Goal: Task Accomplishment & Management: Use online tool/utility

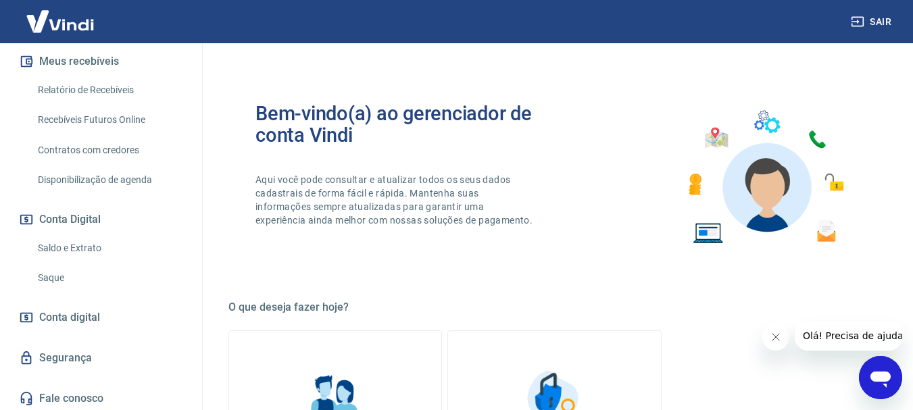
scroll to position [295, 0]
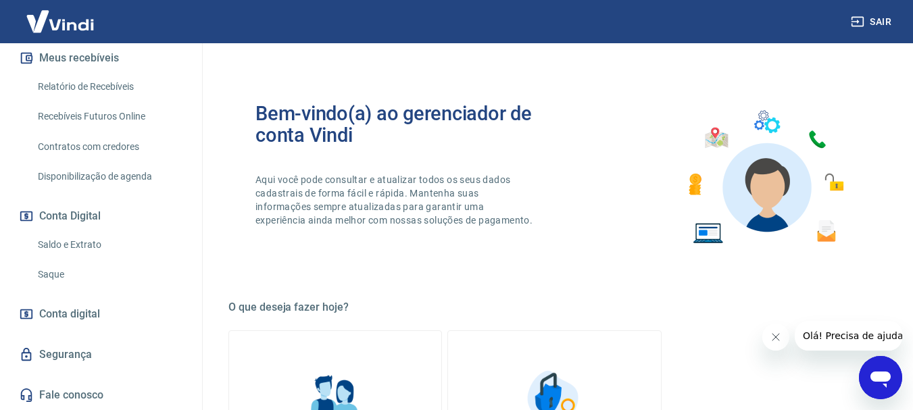
click at [101, 273] on link "Saque" at bounding box center [108, 275] width 153 height 28
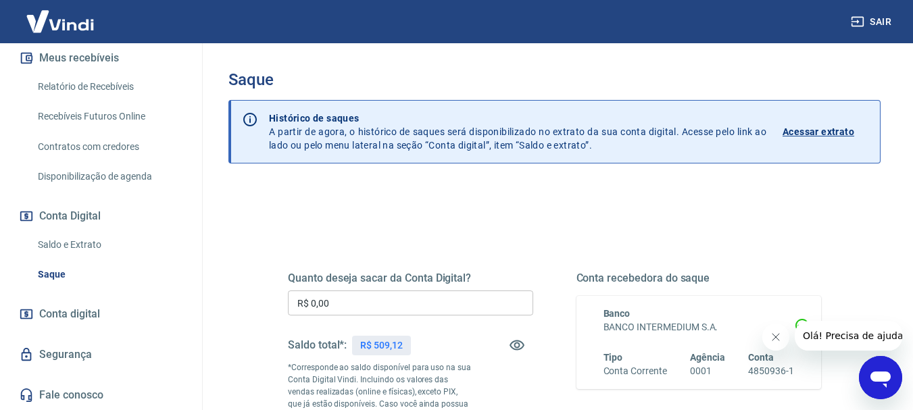
click at [476, 309] on input "R$ 0,00" at bounding box center [410, 303] width 245 height 25
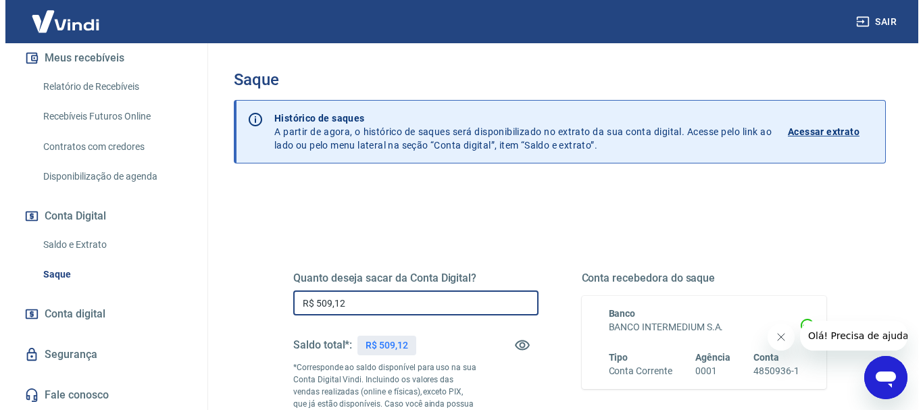
scroll to position [209, 0]
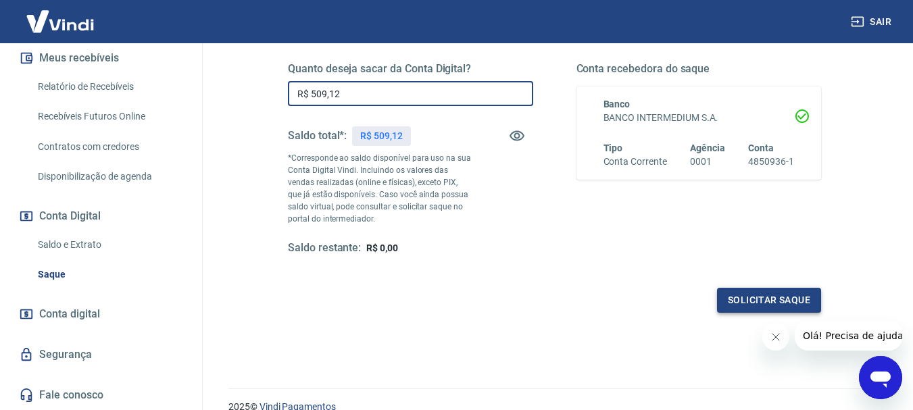
type input "R$ 509,12"
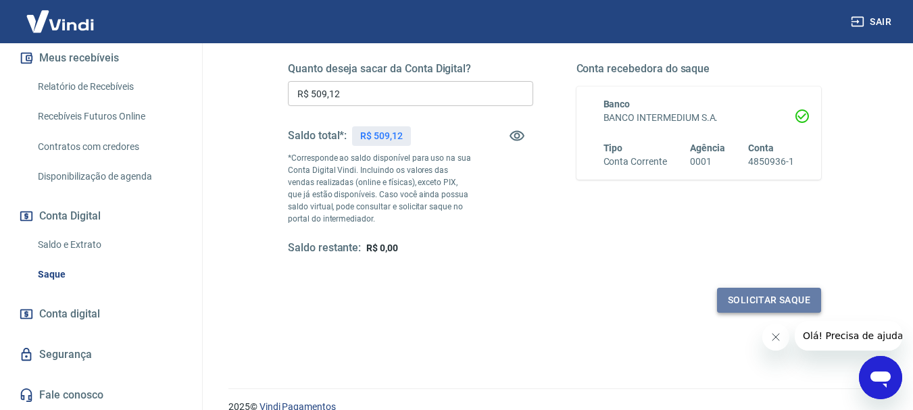
click at [759, 311] on button "Solicitar saque" at bounding box center [769, 300] width 104 height 25
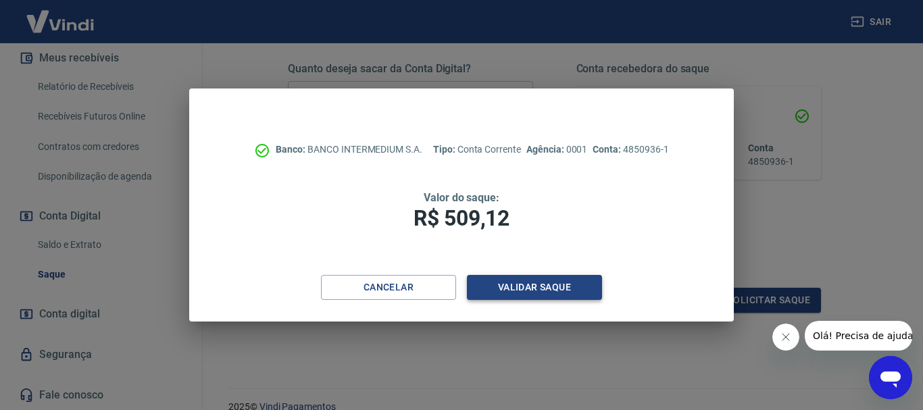
click at [538, 293] on button "Validar saque" at bounding box center [534, 287] width 135 height 25
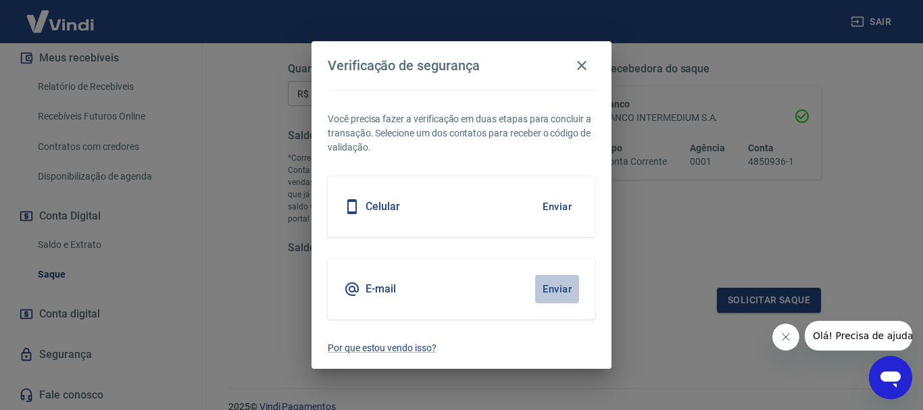
click at [551, 288] on button "Enviar" at bounding box center [557, 289] width 44 height 28
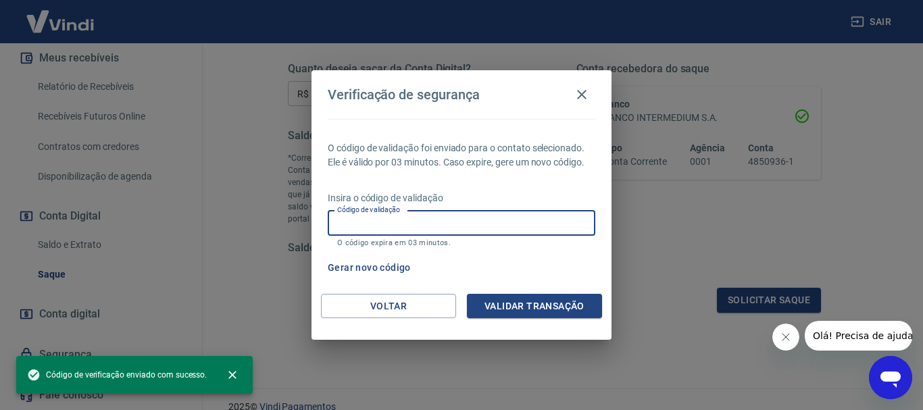
click at [414, 227] on input "Código de validação" at bounding box center [462, 223] width 268 height 25
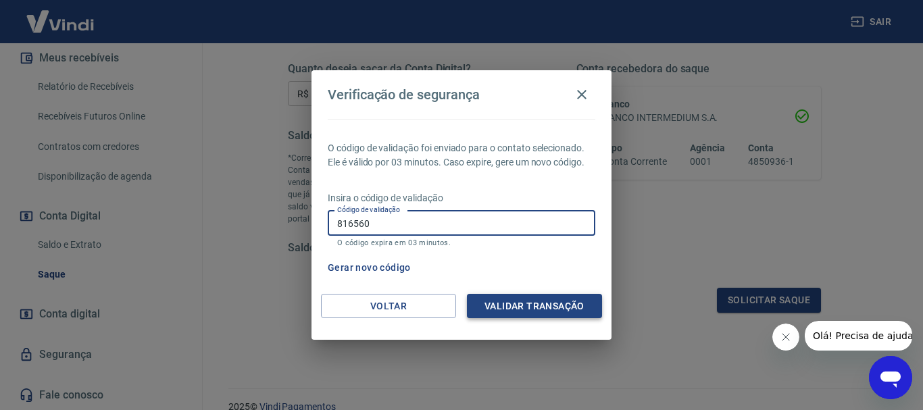
type input "816560"
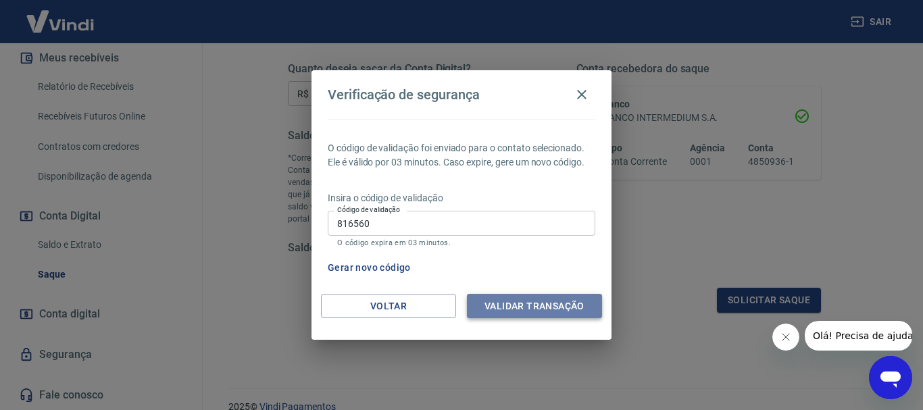
click at [544, 308] on button "Validar transação" at bounding box center [534, 306] width 135 height 25
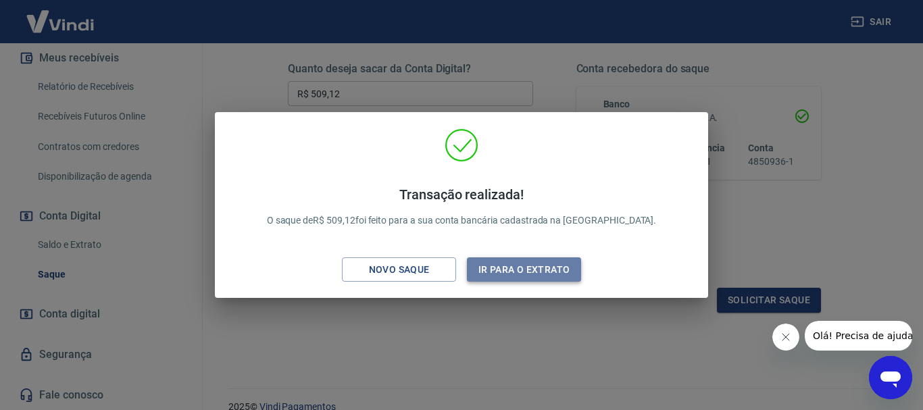
click at [523, 272] on button "Ir para o extrato" at bounding box center [524, 269] width 114 height 25
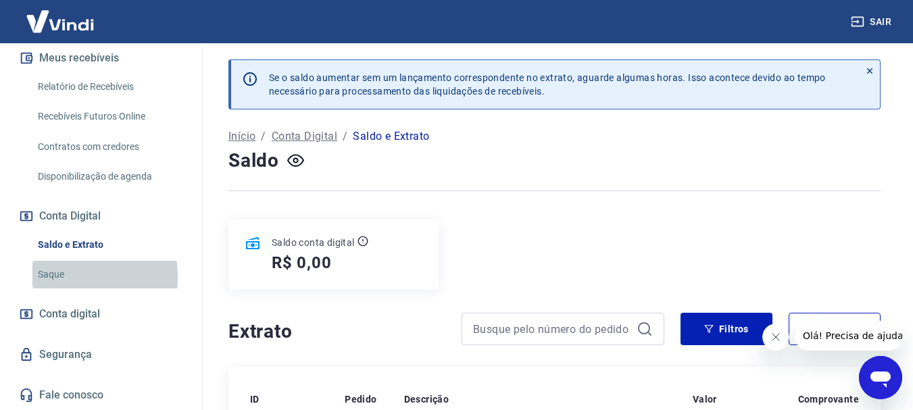
click at [62, 277] on link "Saque" at bounding box center [108, 275] width 153 height 28
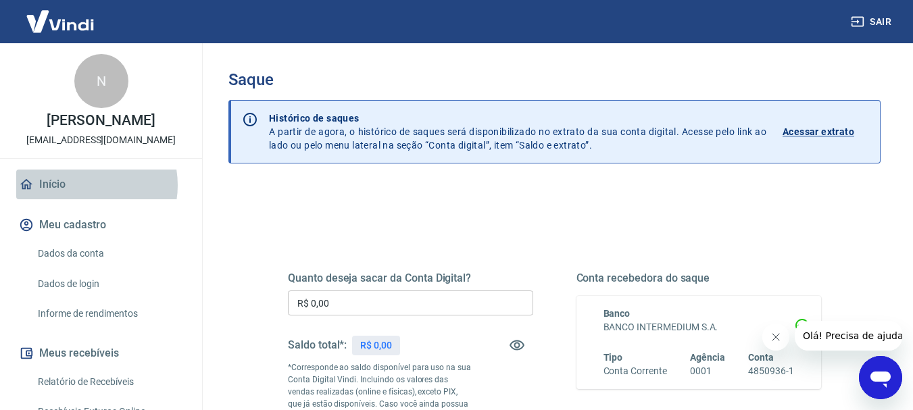
click at [82, 185] on link "Início" at bounding box center [101, 185] width 170 height 30
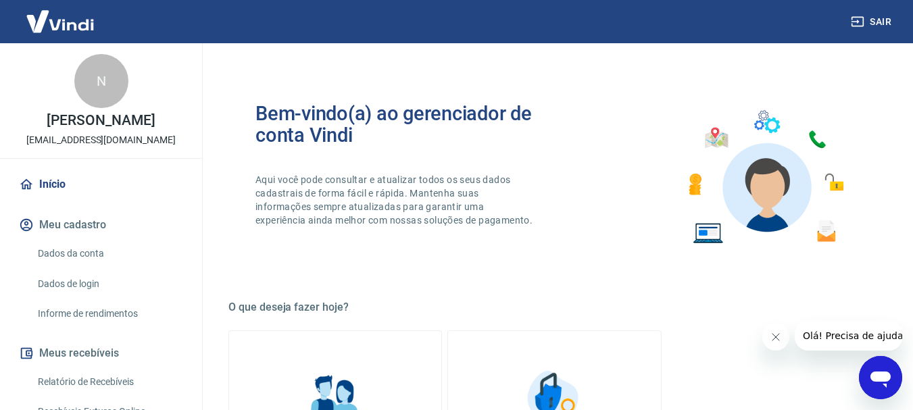
scroll to position [699, 0]
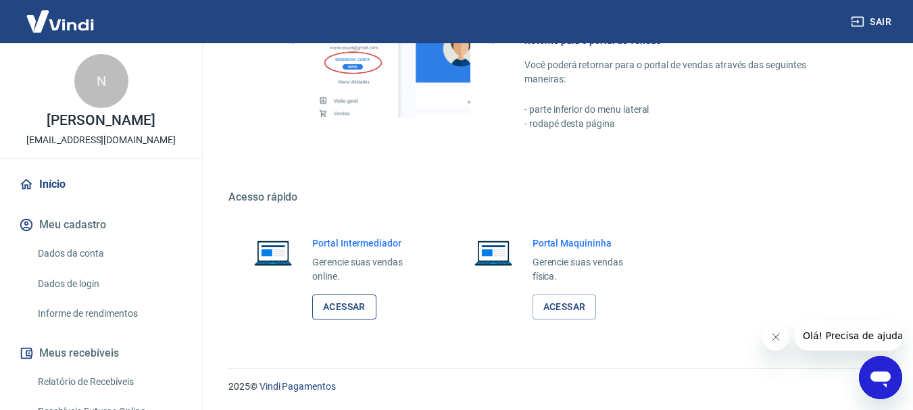
click at [334, 304] on link "Acessar" at bounding box center [344, 307] width 64 height 25
